Goal: Information Seeking & Learning: Learn about a topic

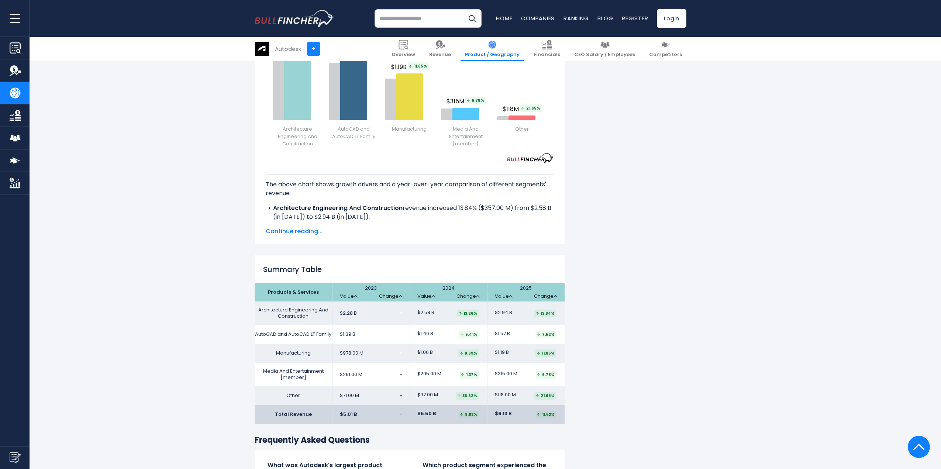
scroll to position [1181, 0]
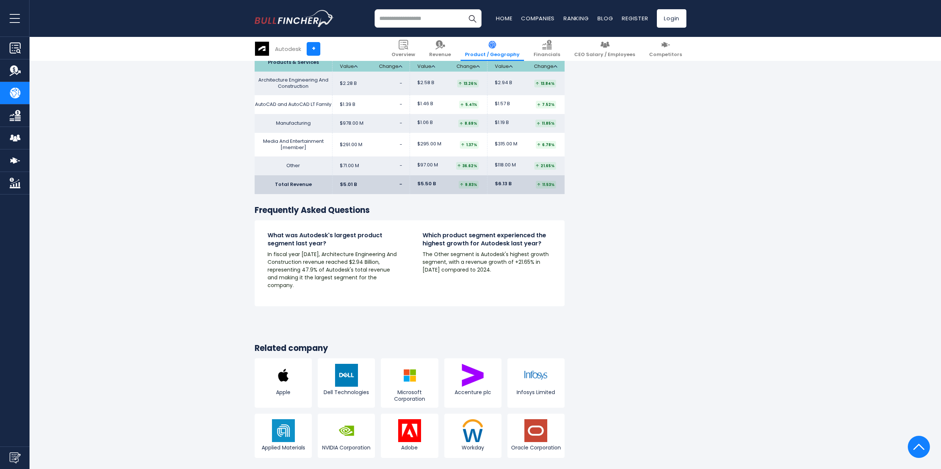
scroll to position [1402, 0]
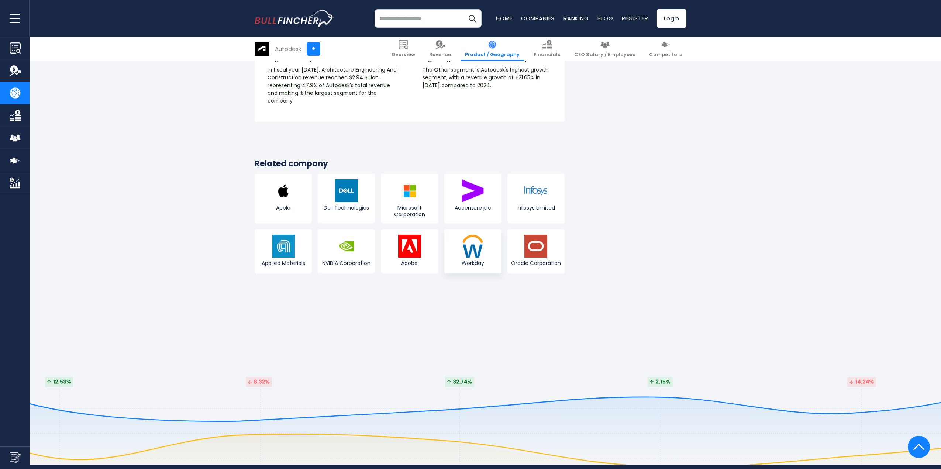
click at [473, 255] on img at bounding box center [472, 246] width 23 height 23
click at [479, 258] on img at bounding box center [472, 246] width 23 height 23
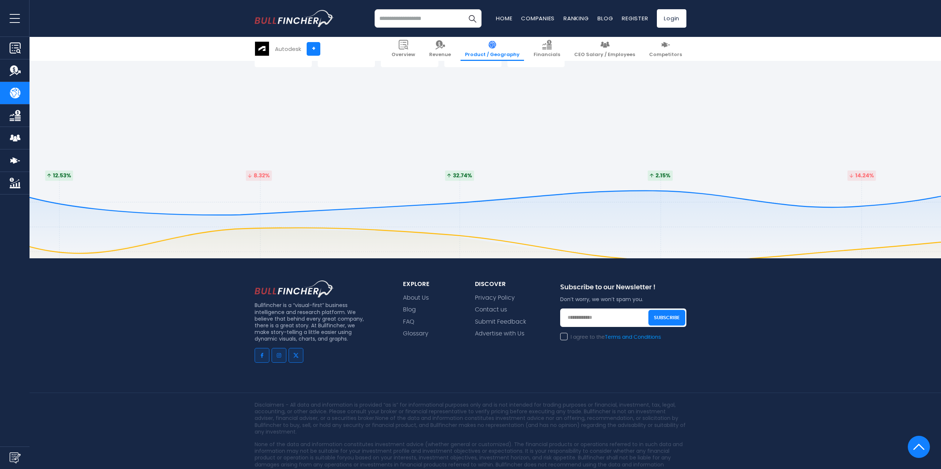
scroll to position [1607, 0]
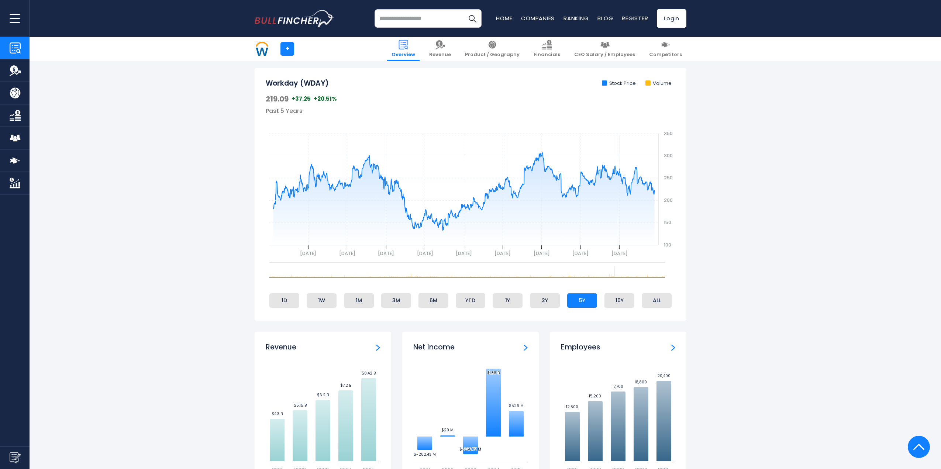
scroll to position [295, 0]
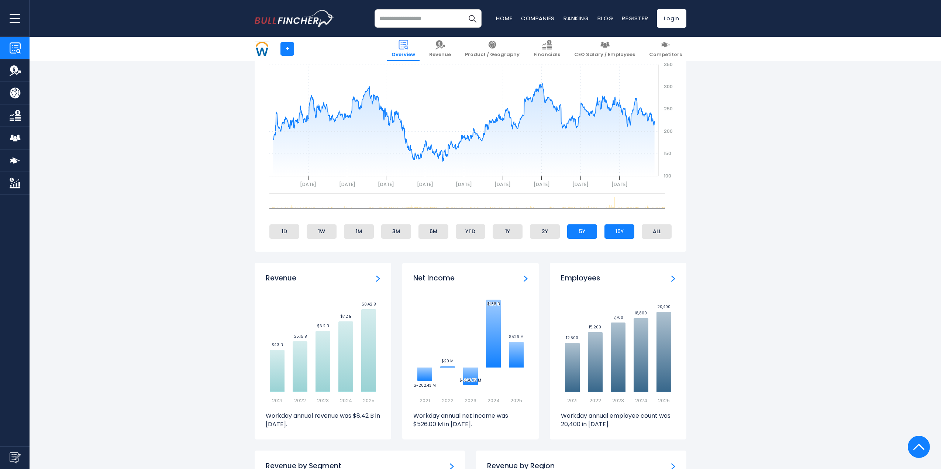
click at [612, 229] on li "10Y" at bounding box center [619, 231] width 30 height 14
